Goal: Navigation & Orientation: Find specific page/section

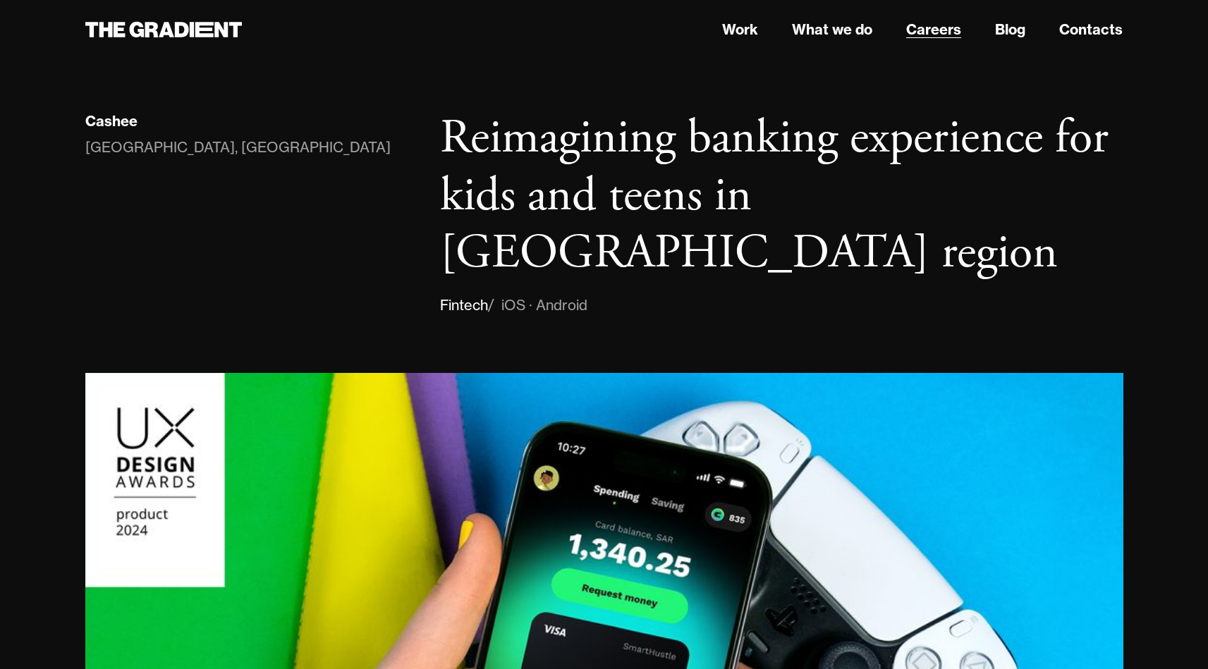
click at [930, 36] on link "Careers" at bounding box center [933, 29] width 55 height 21
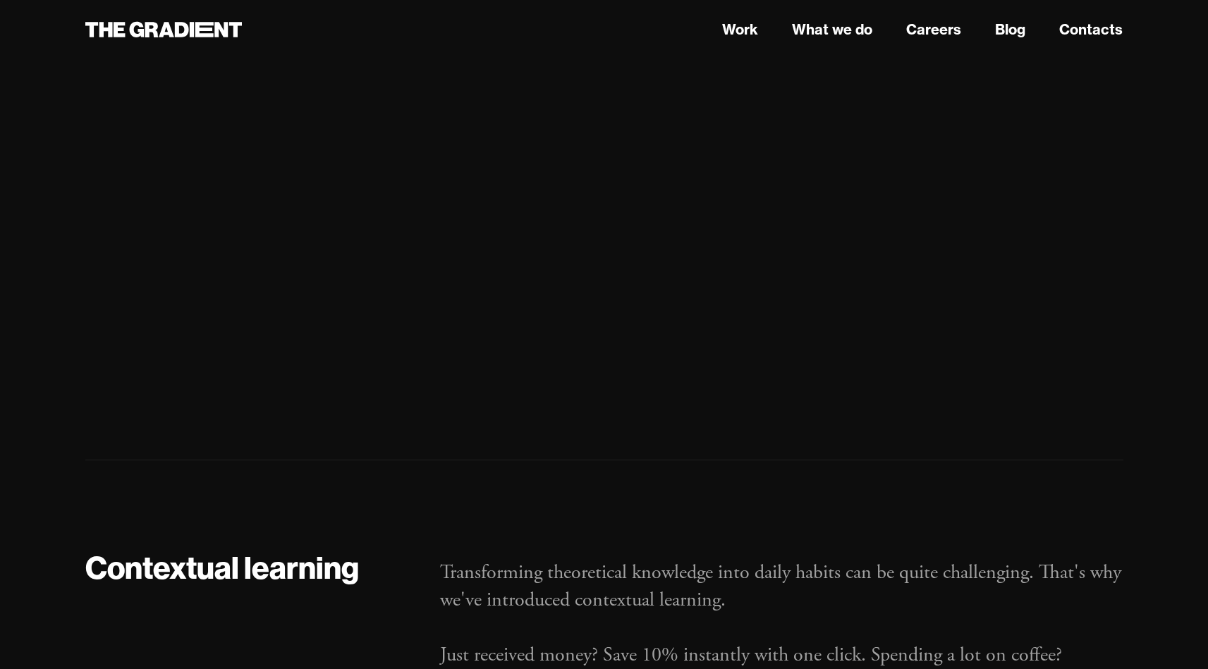
scroll to position [16216, 0]
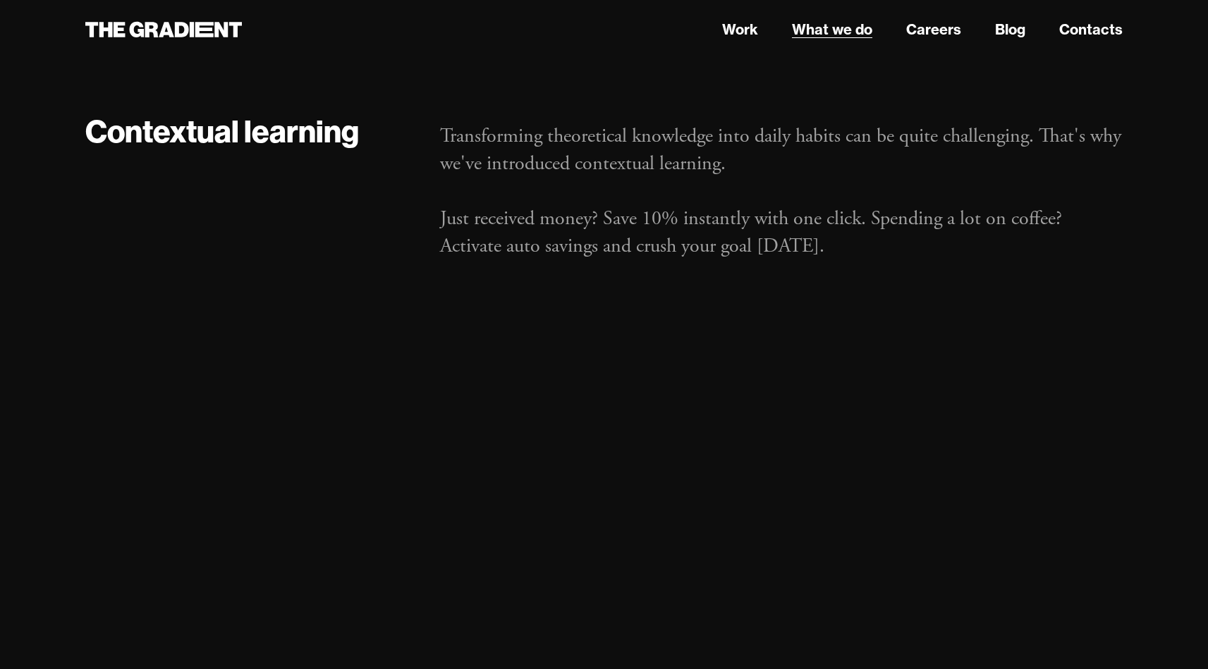
click at [805, 31] on link "What we do" at bounding box center [832, 29] width 80 height 21
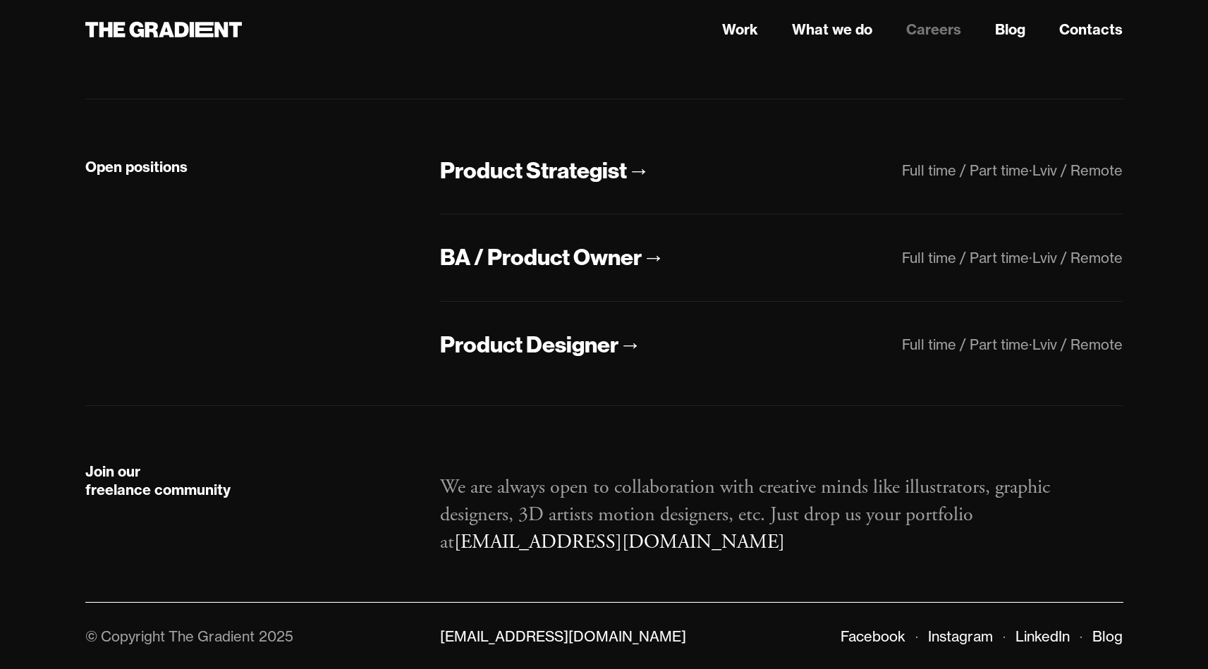
scroll to position [293, 0]
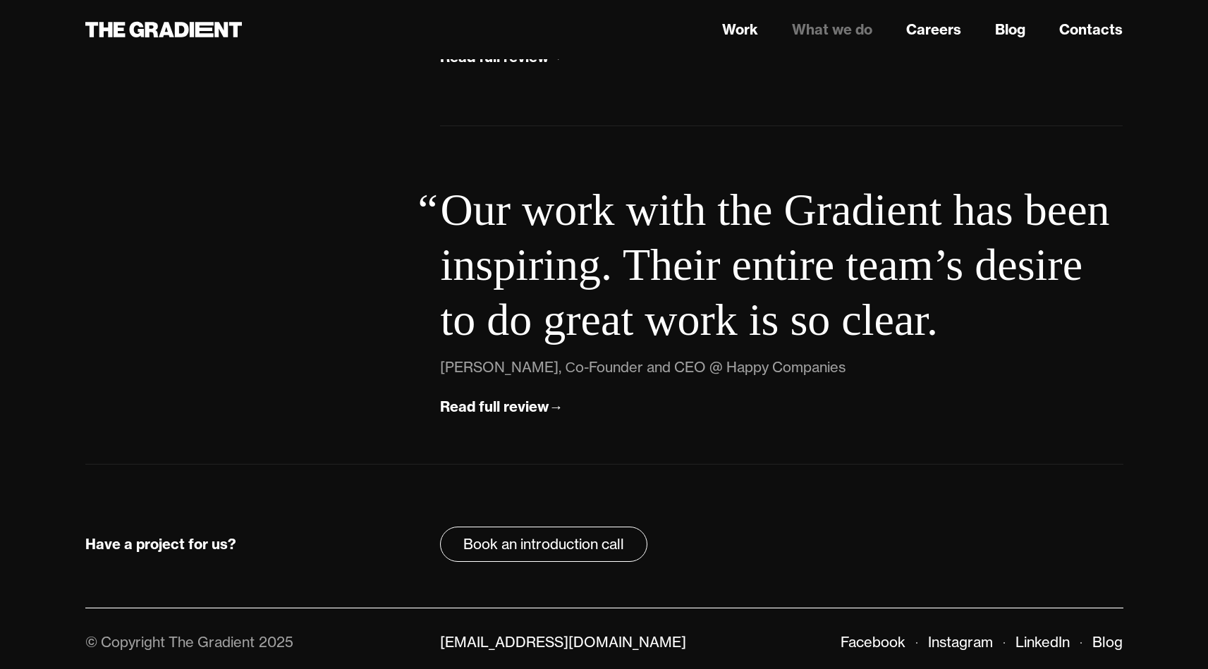
scroll to position [4986, 0]
click at [927, 25] on link "Careers" at bounding box center [933, 29] width 55 height 21
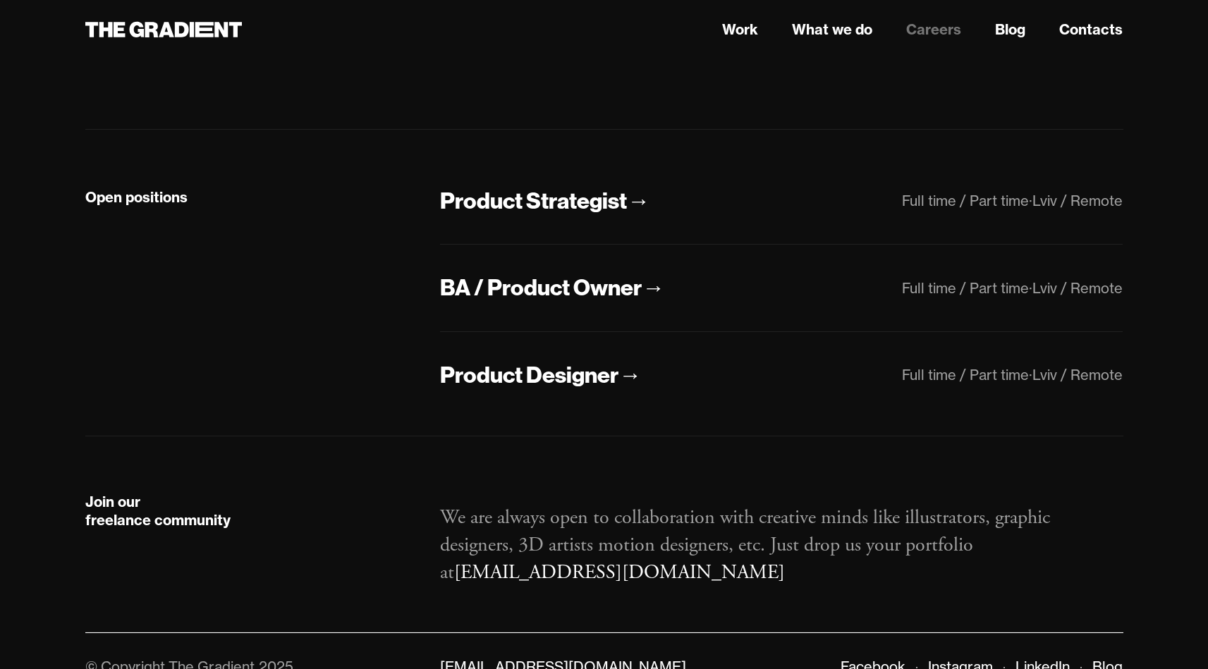
scroll to position [267, 0]
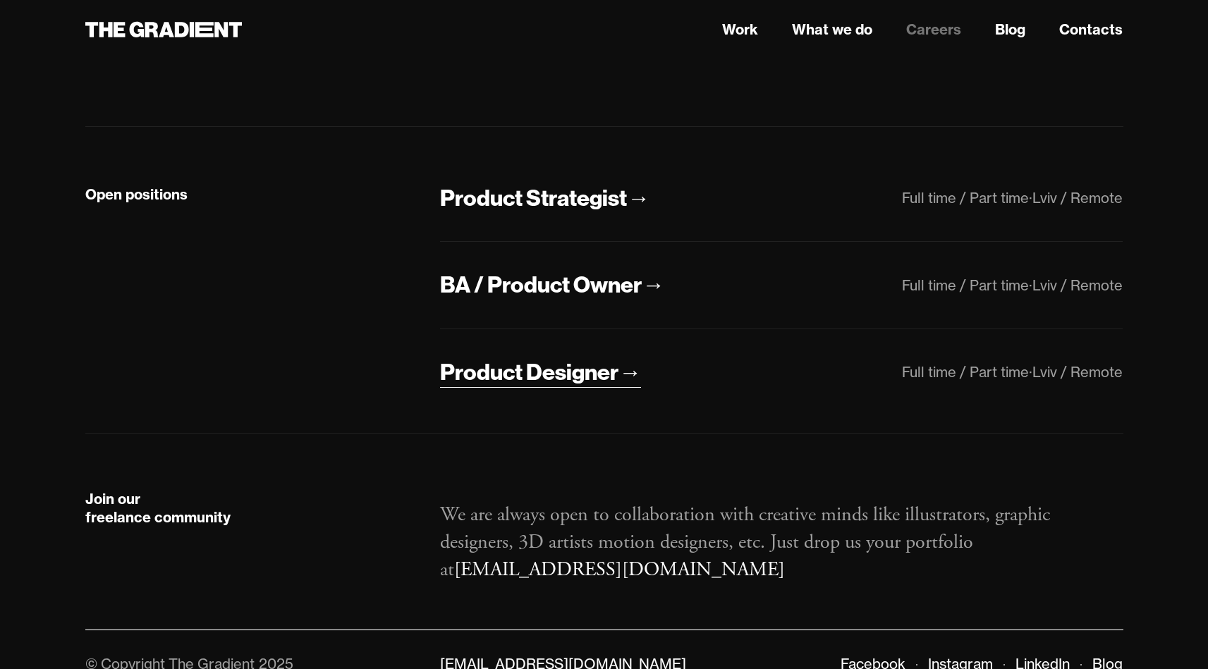
click at [552, 373] on div "Product Designer" at bounding box center [529, 373] width 178 height 30
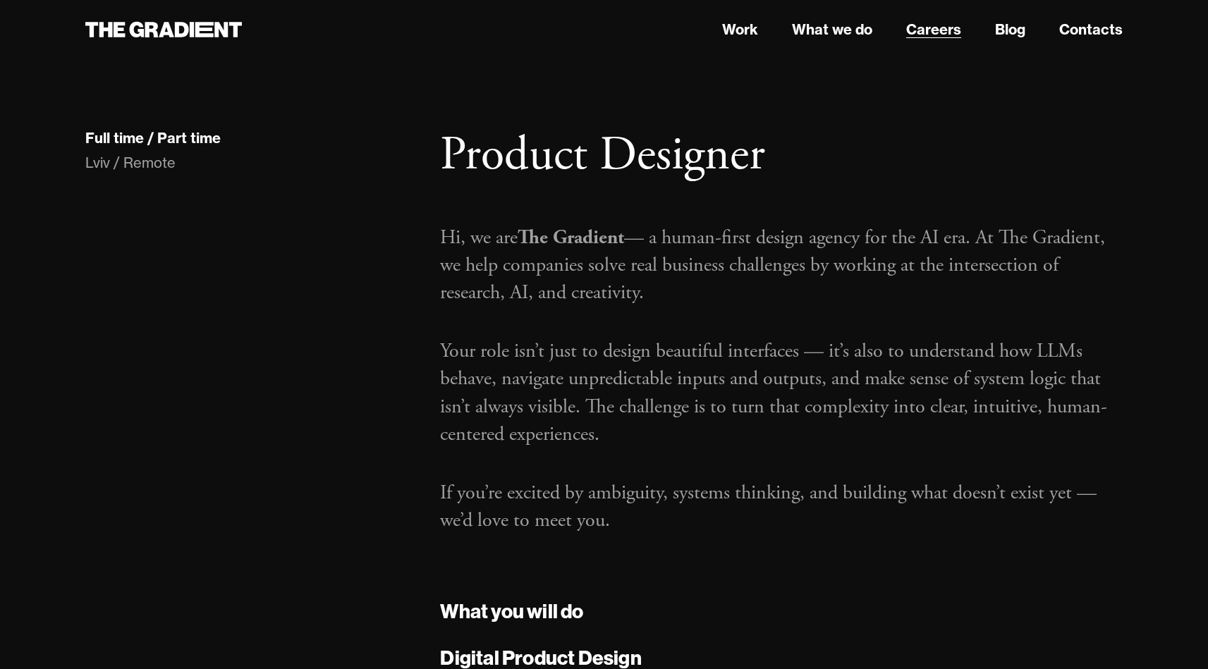
click at [923, 29] on link "Careers" at bounding box center [933, 29] width 55 height 21
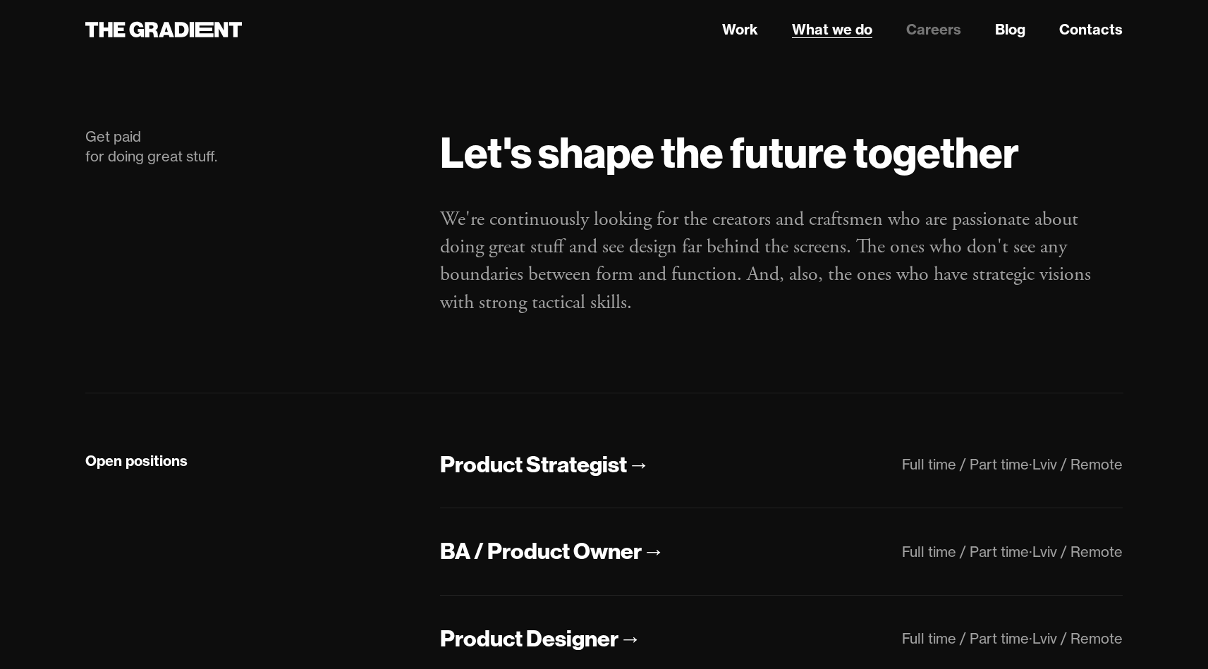
click at [832, 27] on link "What we do" at bounding box center [832, 29] width 80 height 21
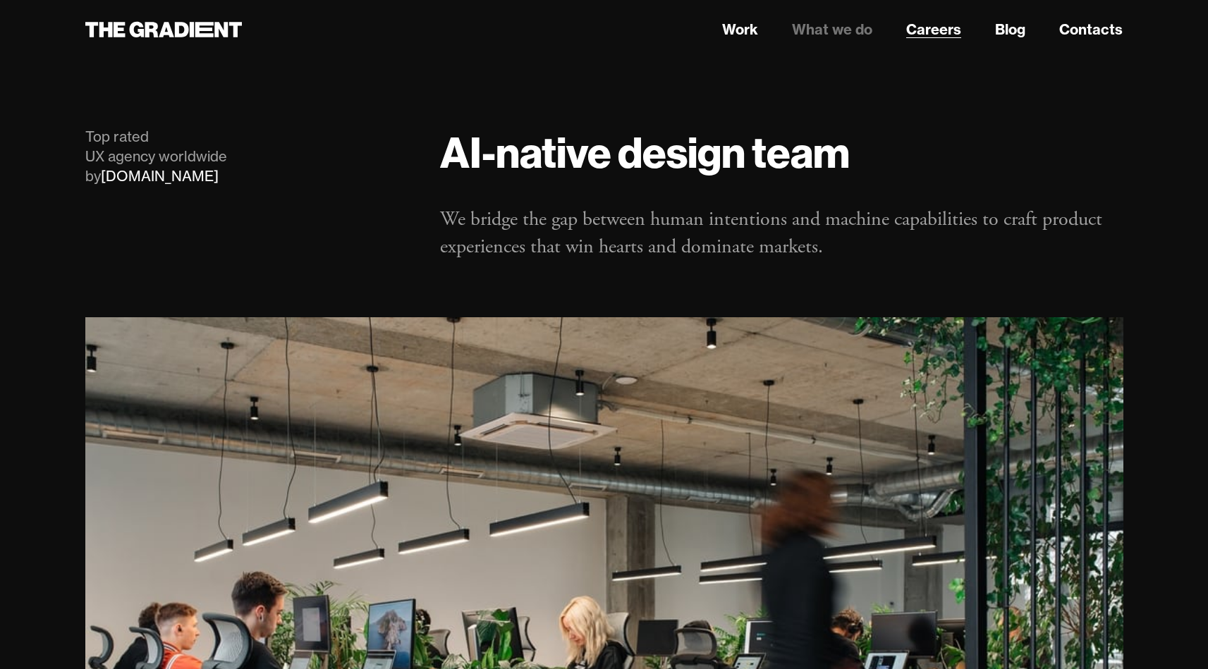
scroll to position [-1, 0]
click at [934, 22] on link "Careers" at bounding box center [933, 29] width 55 height 21
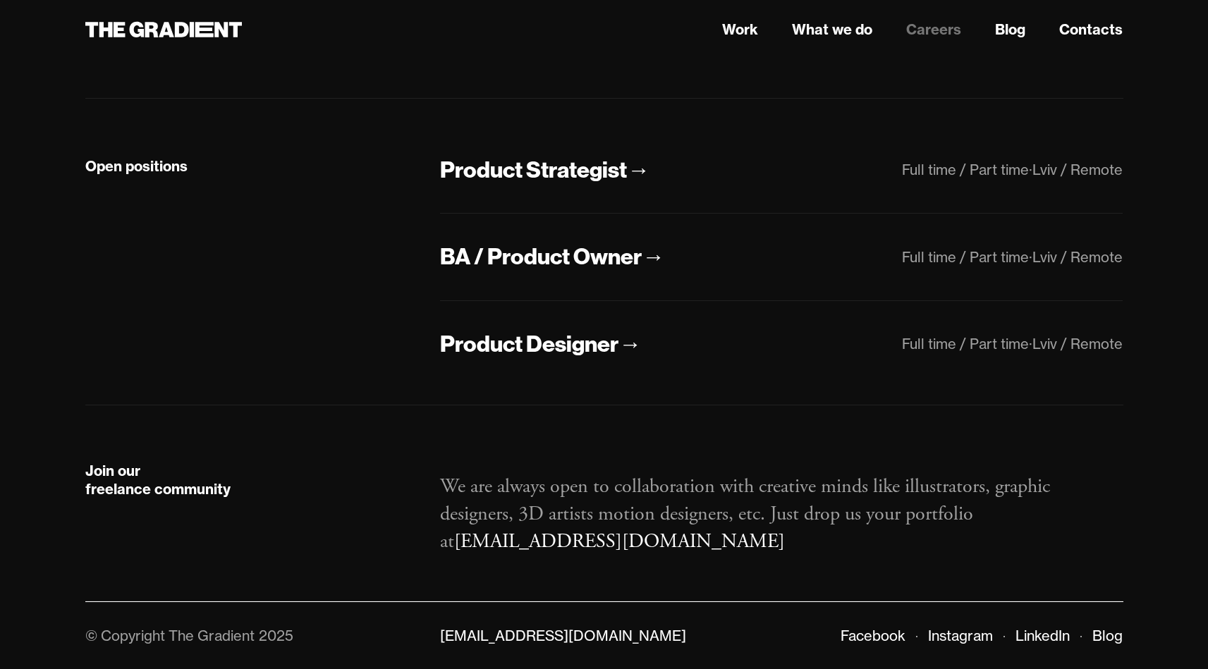
scroll to position [293, 0]
